Goal: Task Accomplishment & Management: Use online tool/utility

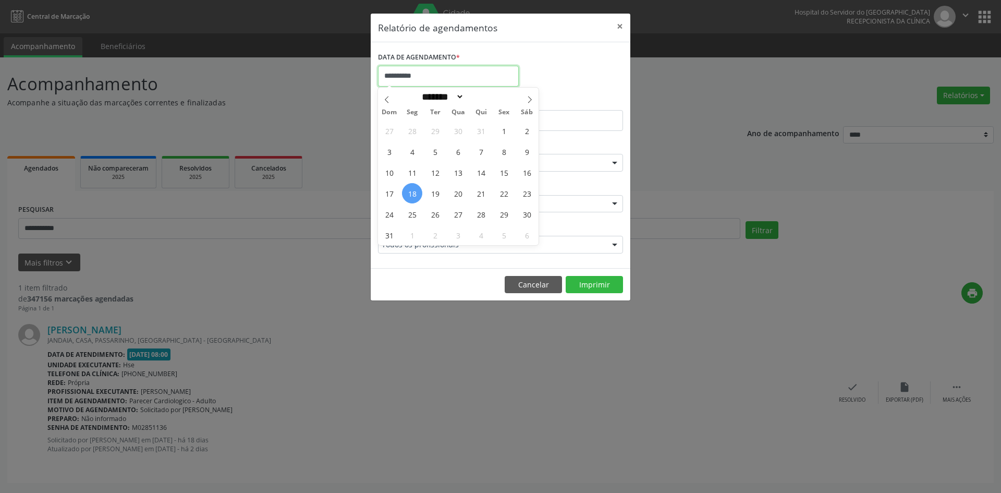
click at [467, 68] on input "**********" at bounding box center [448, 76] width 141 height 21
click at [535, 97] on span at bounding box center [530, 97] width 18 height 18
select select "*"
click at [412, 132] on span "1" at bounding box center [412, 130] width 20 height 20
type input "**********"
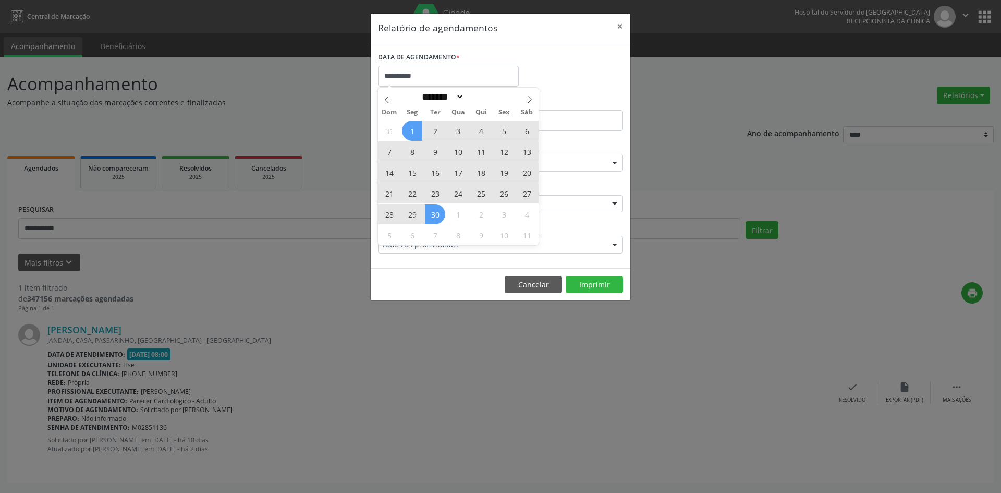
click at [438, 211] on div "31 1 2 3 4 5 6 7 8 9 10 11 12 13 14 15 16 17 18 19 20 21 22 23 24 25 26 27 28 2…" at bounding box center [458, 182] width 161 height 125
click at [438, 211] on span "30" at bounding box center [435, 214] width 20 height 20
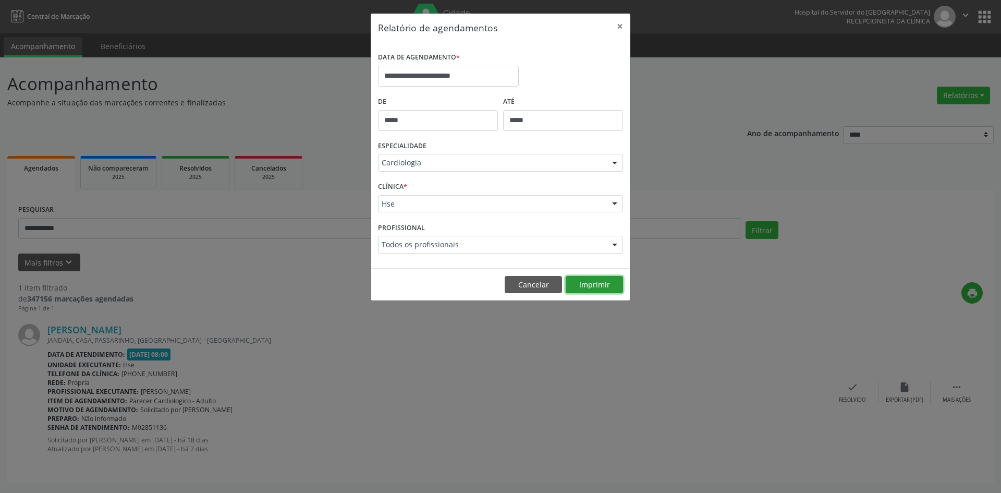
click at [598, 283] on button "Imprimir" at bounding box center [594, 285] width 57 height 18
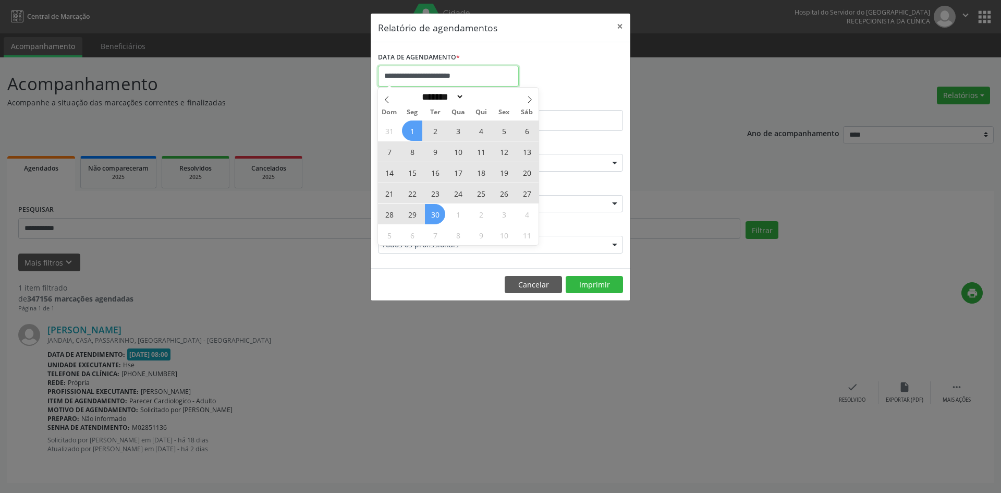
click at [486, 76] on input "**********" at bounding box center [448, 76] width 141 height 21
click at [383, 102] on span at bounding box center [387, 97] width 18 height 18
select select "*"
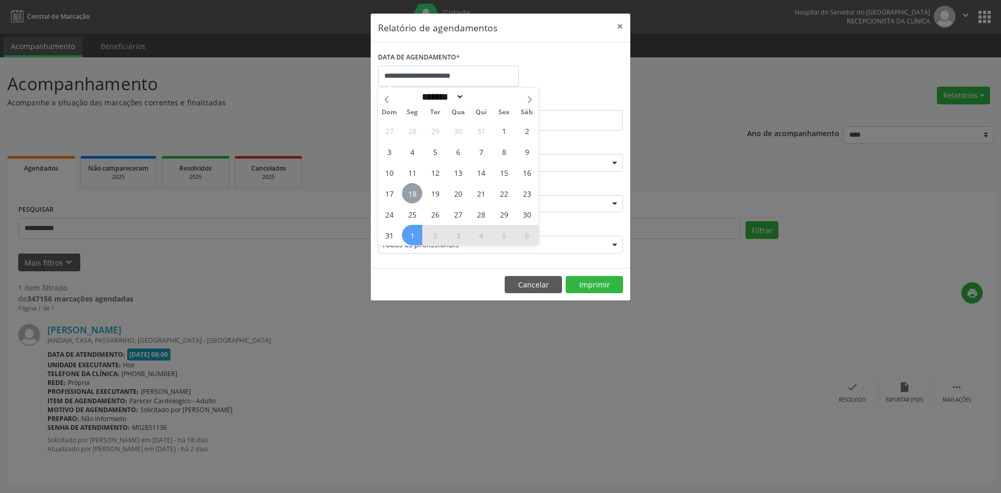
click at [418, 197] on span "18" at bounding box center [412, 193] width 20 height 20
type input "**********"
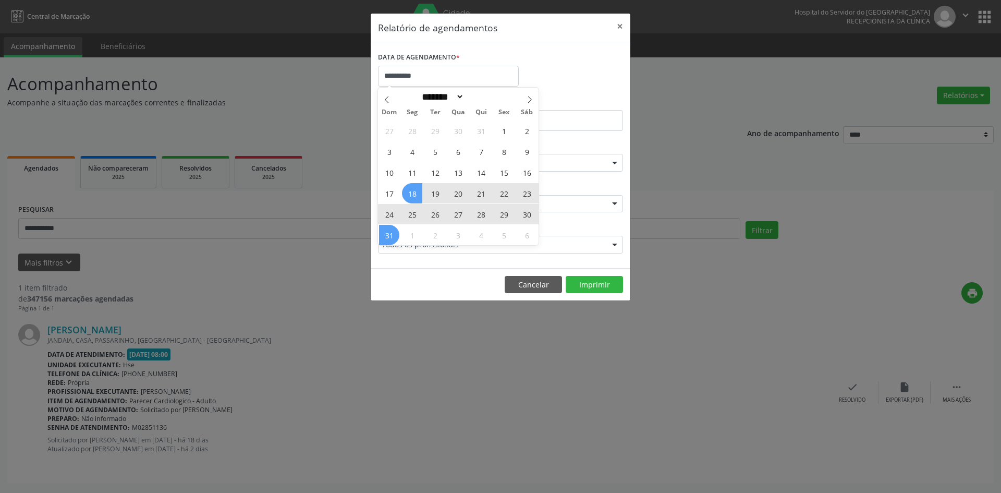
drag, startPoint x: 414, startPoint y: 193, endPoint x: 386, endPoint y: 236, distance: 50.2
click at [386, 236] on div "27 28 29 30 31 1 2 3 4 5 6 7 8 9 10 11 12 13 14 15 16 17 18 19 20 21 22 23 24 2…" at bounding box center [458, 182] width 161 height 125
click at [386, 234] on span "31" at bounding box center [389, 235] width 20 height 20
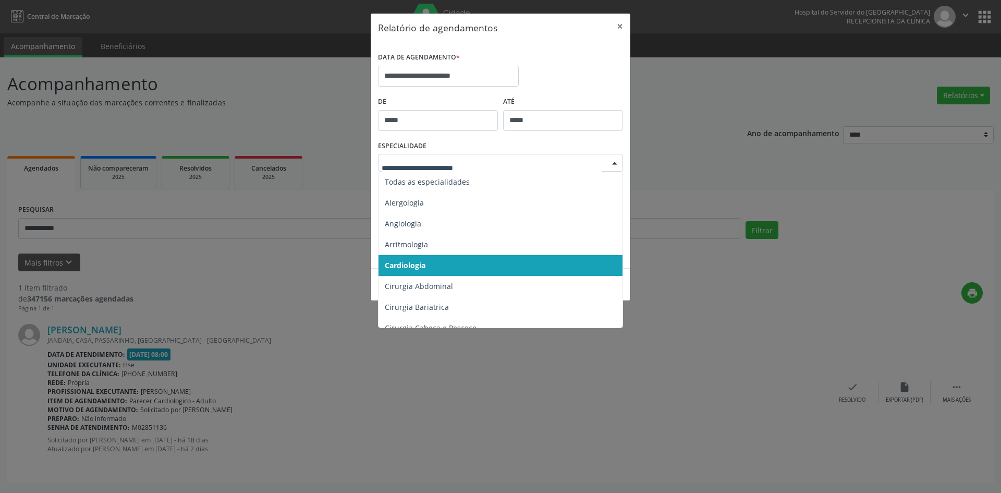
click at [613, 160] on div at bounding box center [615, 163] width 16 height 18
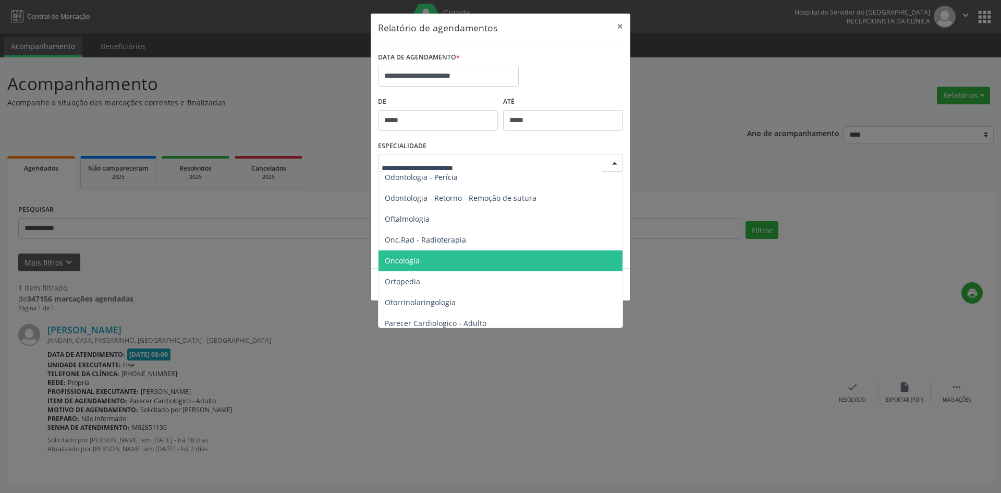
scroll to position [1356, 0]
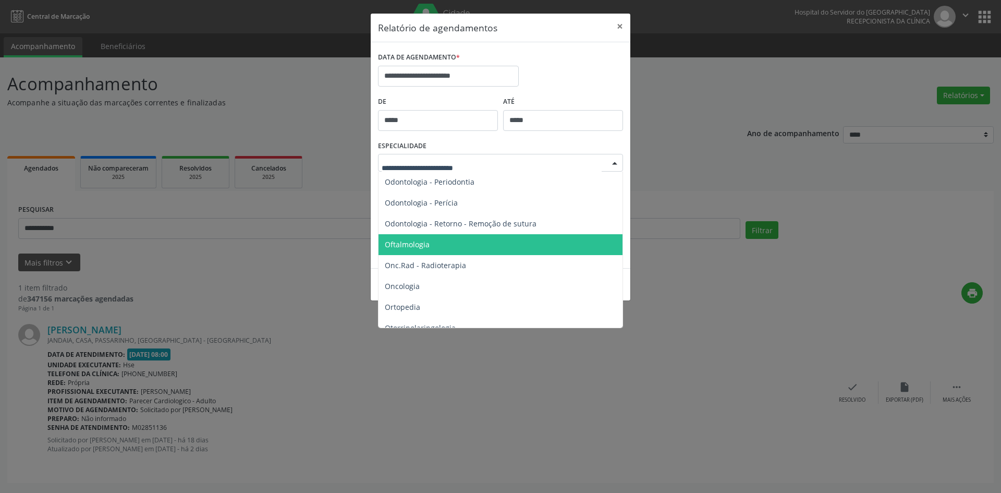
click at [412, 246] on span "Oftalmologia" at bounding box center [407, 244] width 45 height 10
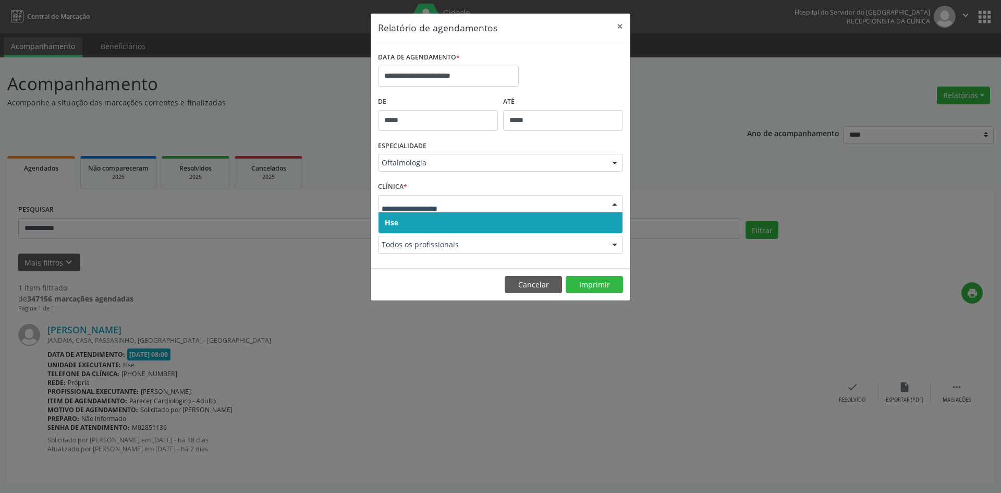
click at [395, 224] on span "Hse" at bounding box center [392, 222] width 14 height 10
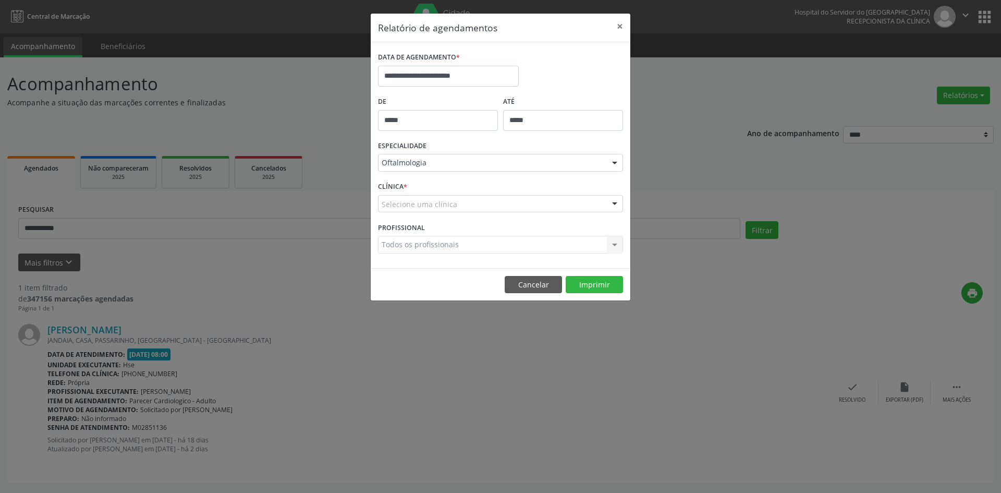
click at [395, 212] on div "Selecione uma clínica" at bounding box center [500, 204] width 245 height 18
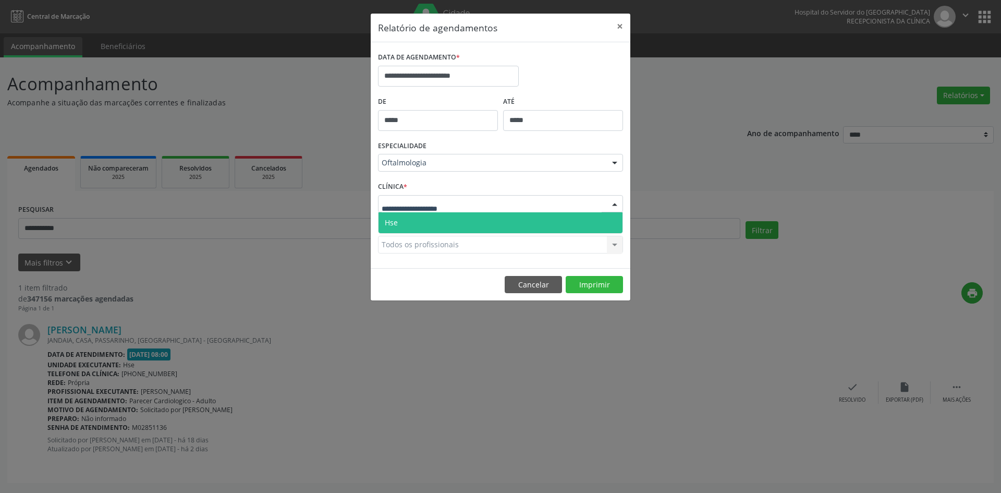
click at [397, 221] on span "Hse" at bounding box center [391, 222] width 13 height 10
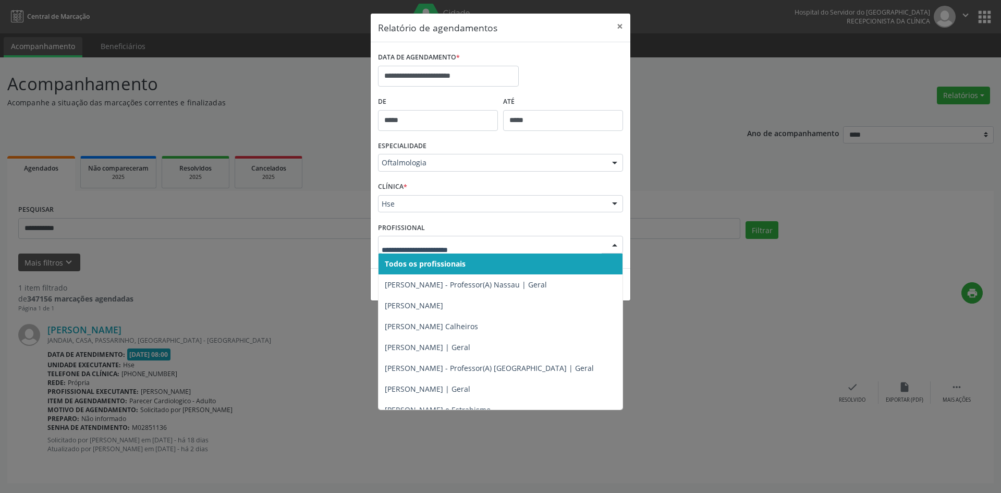
click at [407, 262] on span "Todos os profissionais" at bounding box center [425, 264] width 81 height 10
click at [410, 260] on span "Todos os profissionais" at bounding box center [423, 264] width 77 height 10
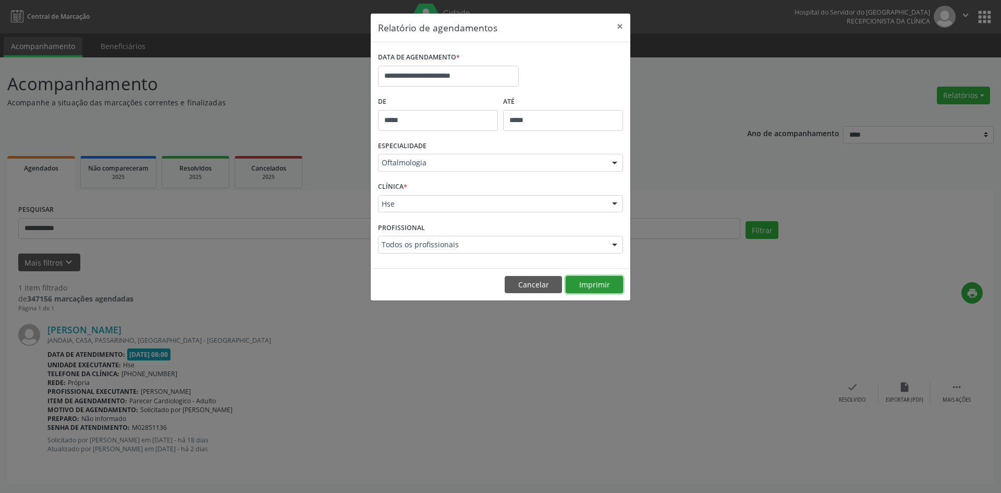
click at [594, 282] on button "Imprimir" at bounding box center [594, 285] width 57 height 18
